Goal: Task Accomplishment & Management: Complete application form

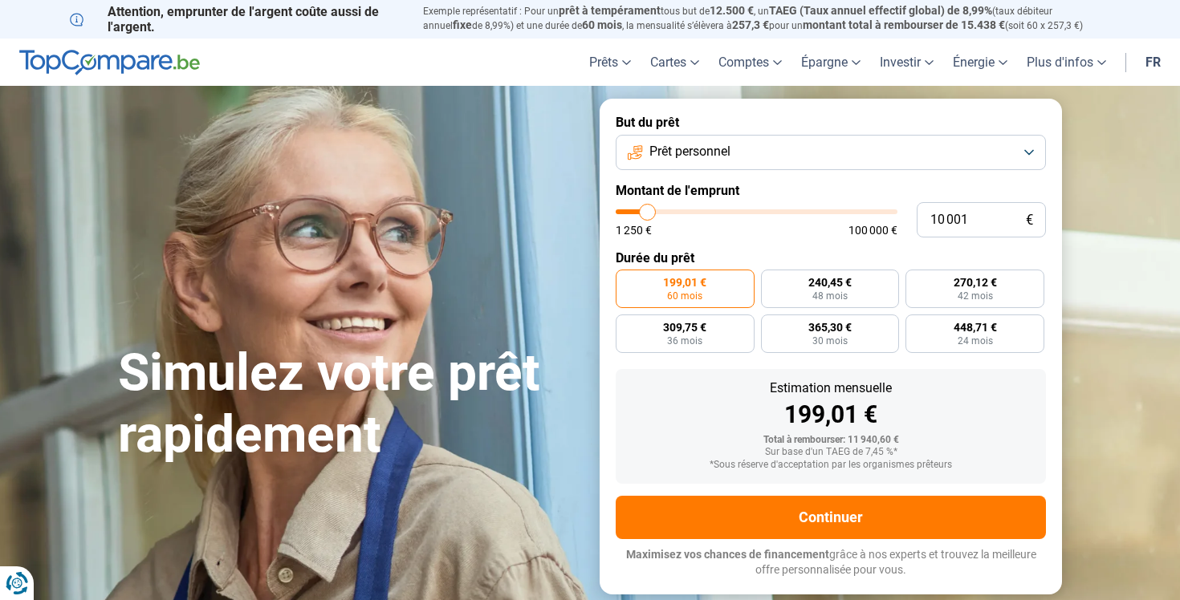
click at [783, 146] on button "Prêt personnel" at bounding box center [831, 152] width 430 height 35
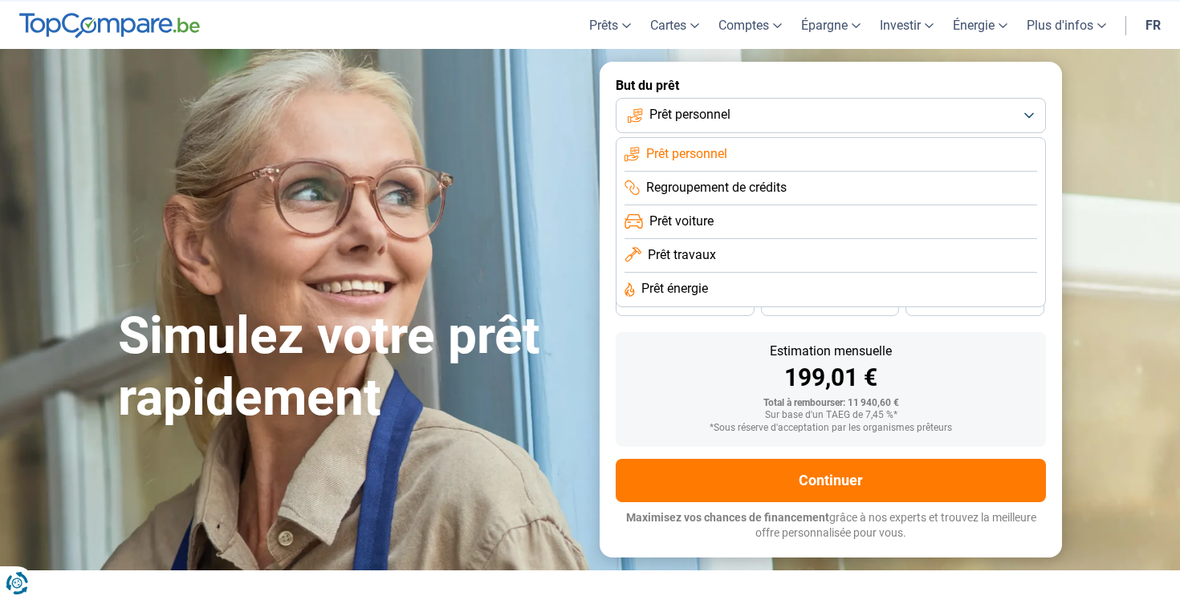
scroll to position [48, 0]
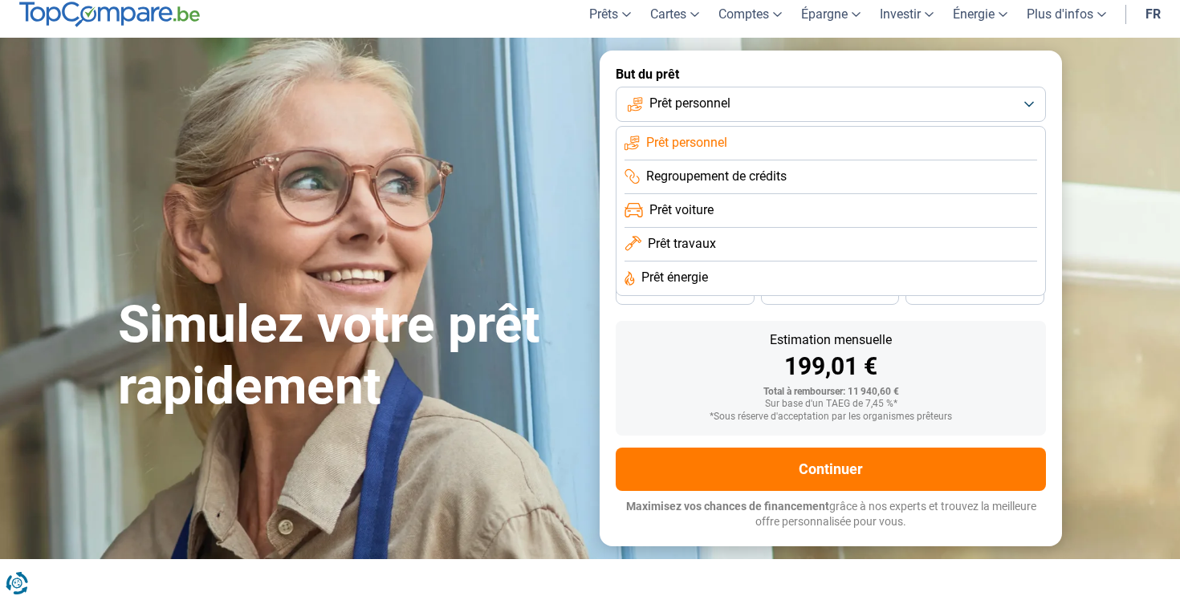
click at [696, 243] on span "Prêt travaux" at bounding box center [682, 244] width 68 height 18
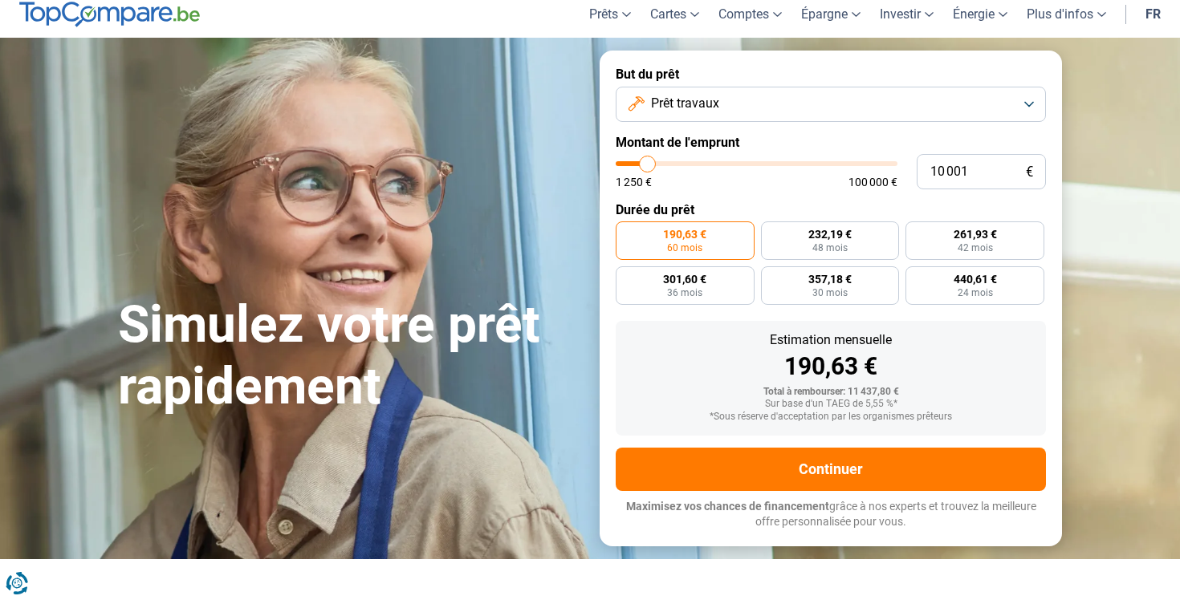
scroll to position [0, 0]
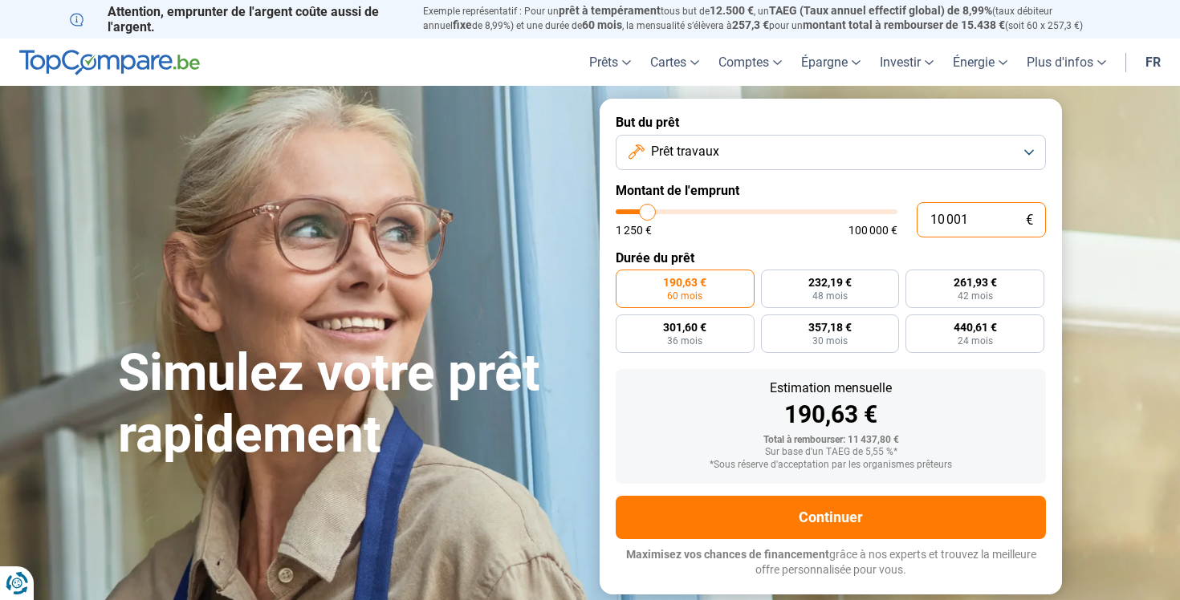
click at [962, 227] on input "10 001" at bounding box center [981, 219] width 129 height 35
type input "1"
type input "1250"
type input "15"
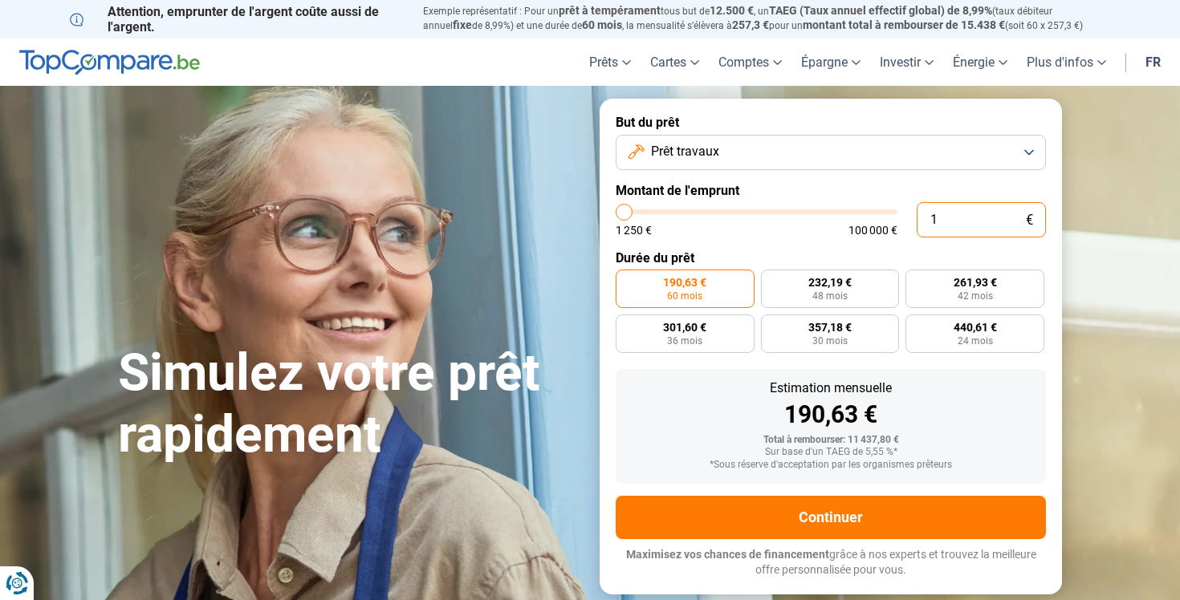
type input "1250"
type input "150"
type input "1250"
type input "1 500"
type input "1500"
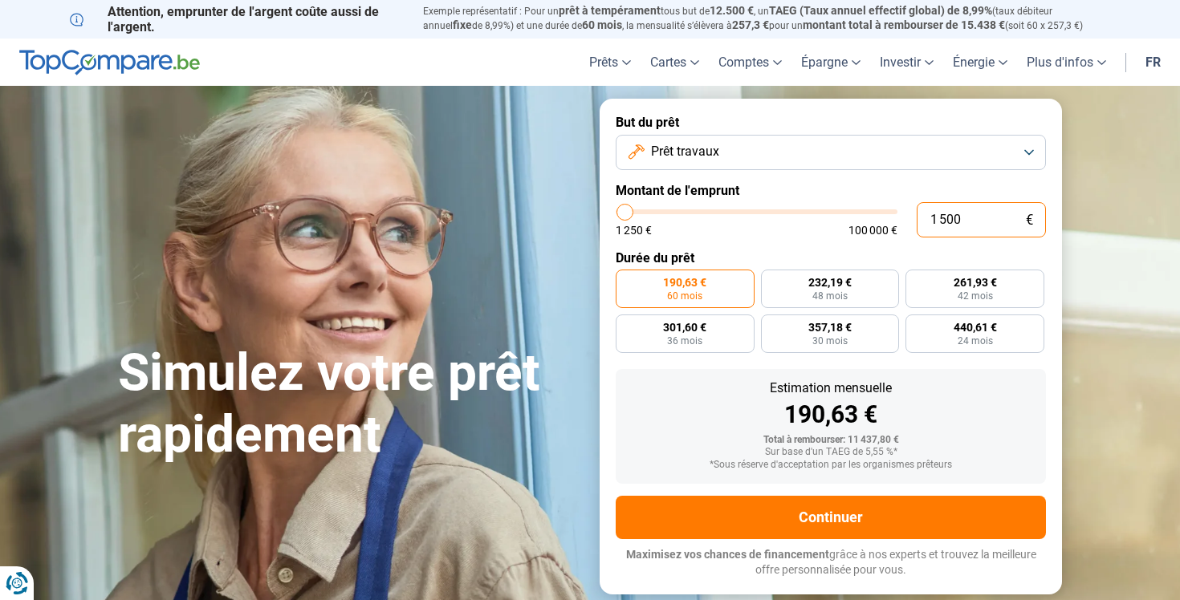
type input "15 000"
type input "15000"
type input "150 000"
type input "100000"
type input "100 000"
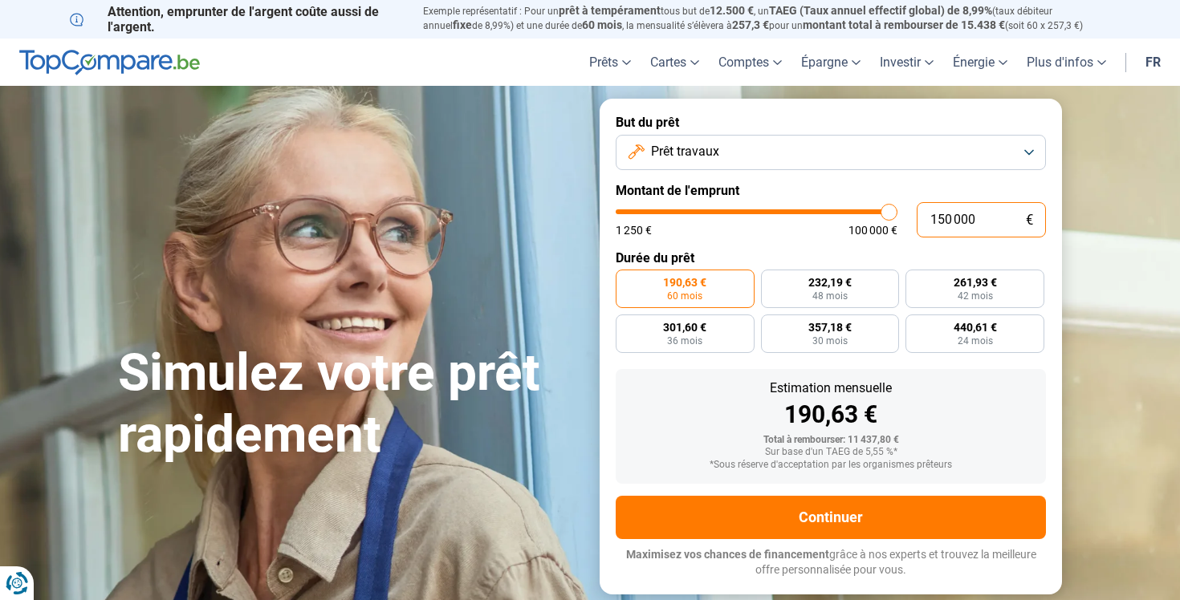
type input "100000"
radio input "false"
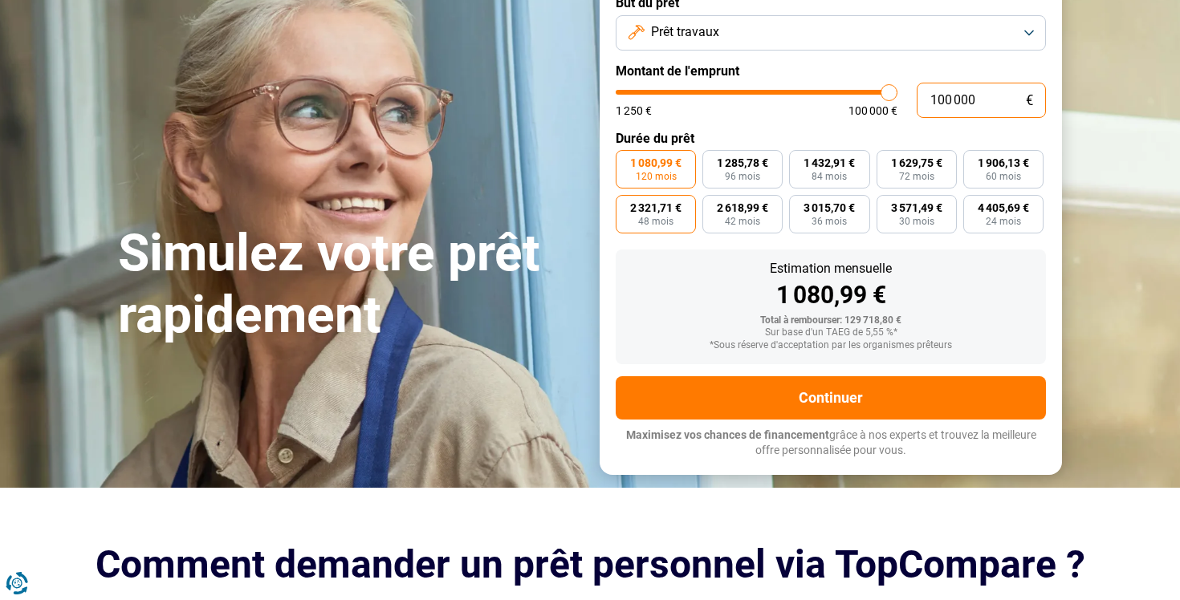
scroll to position [125, 0]
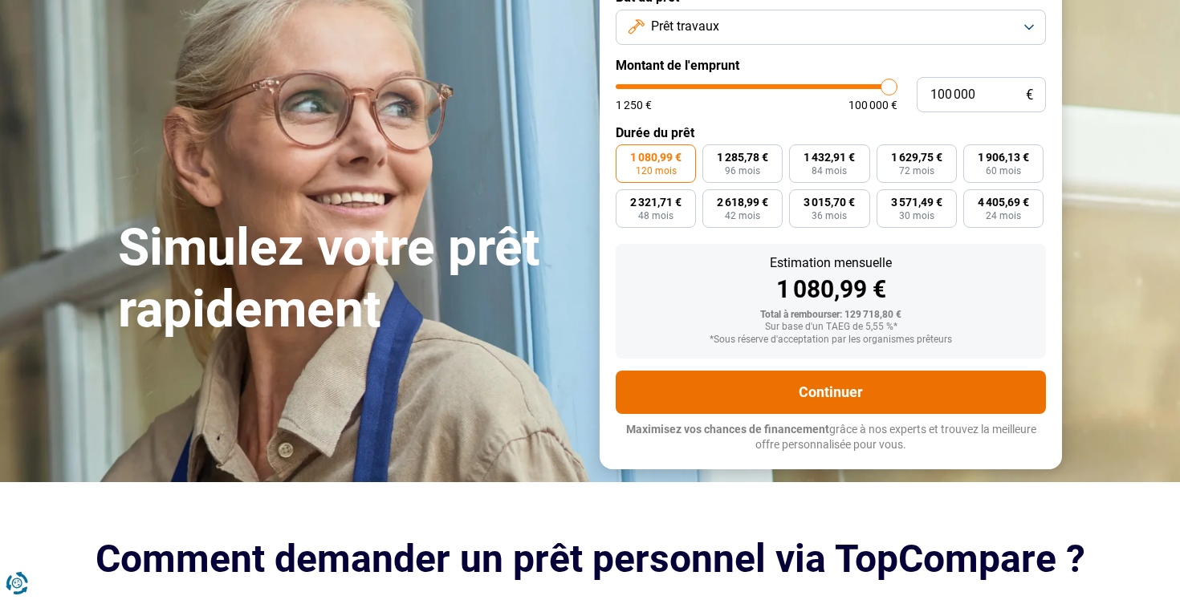
click at [794, 389] on button "Continuer" at bounding box center [831, 392] width 430 height 43
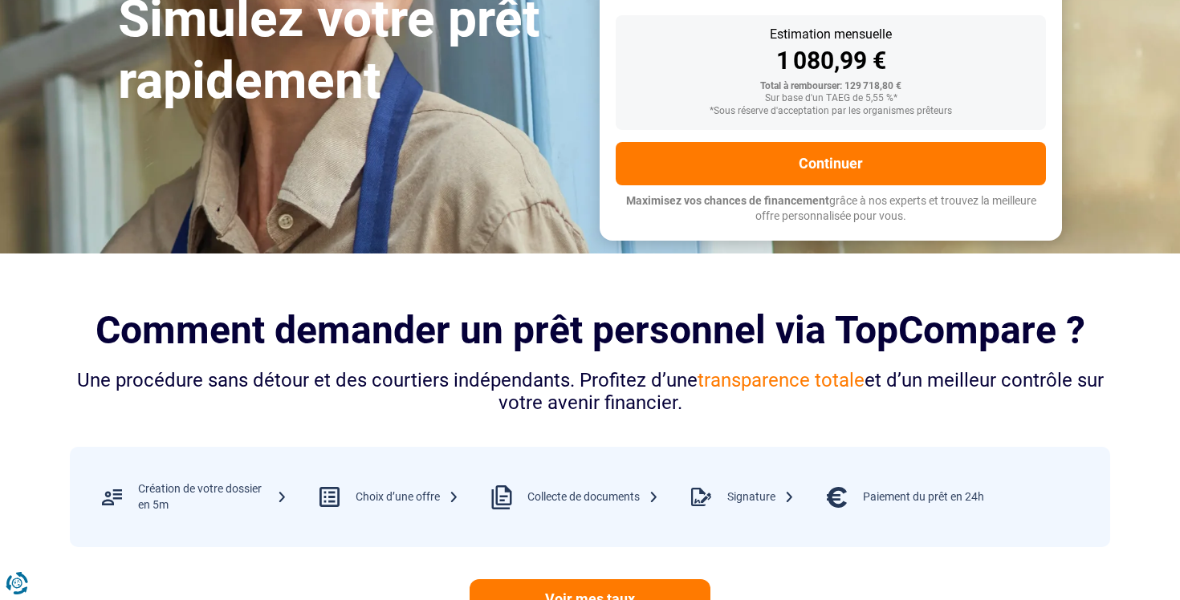
scroll to position [492, 0]
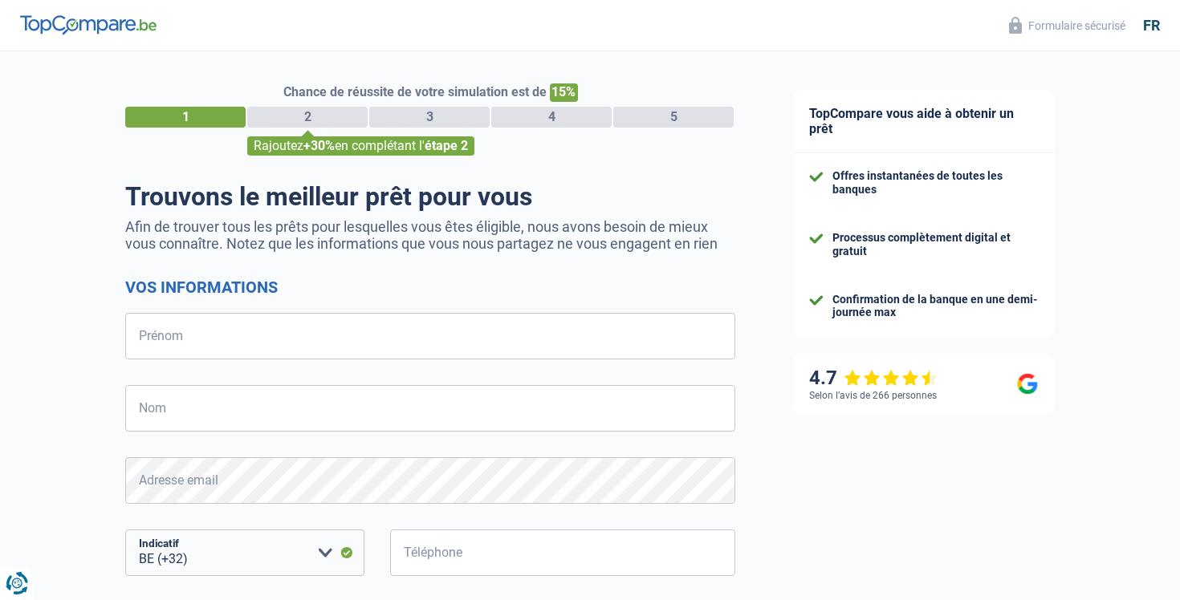
select select "32"
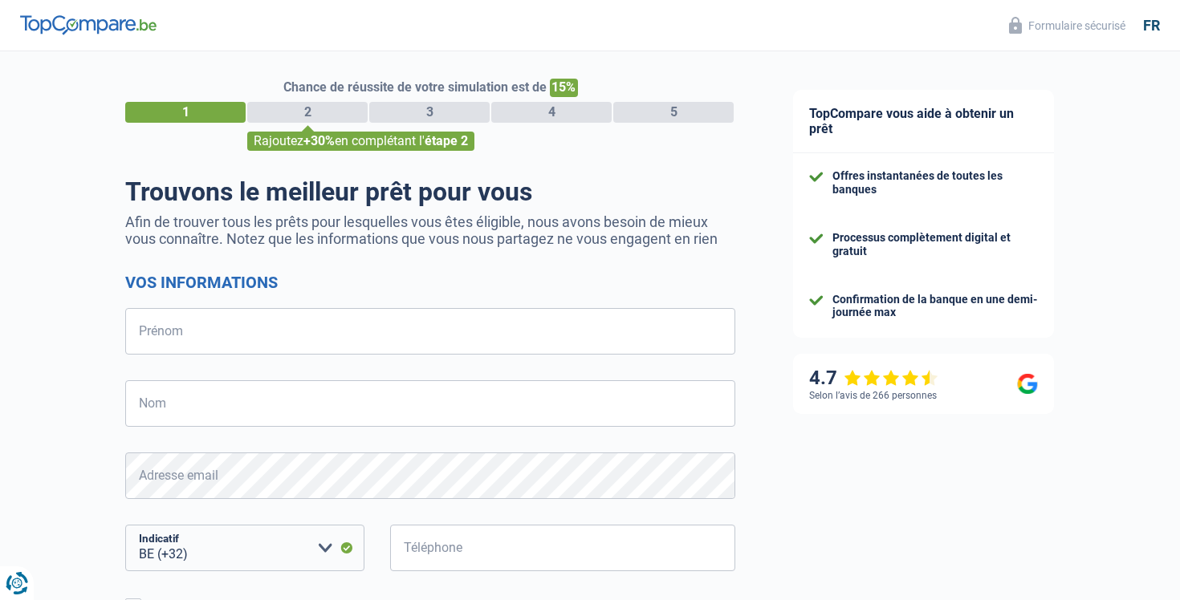
scroll to position [6, 0]
